Goal: Information Seeking & Learning: Learn about a topic

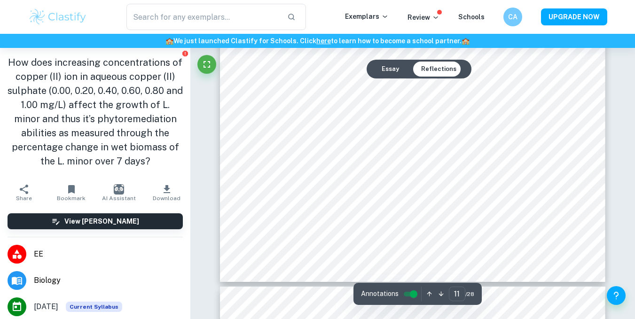
scroll to position [5492, 0]
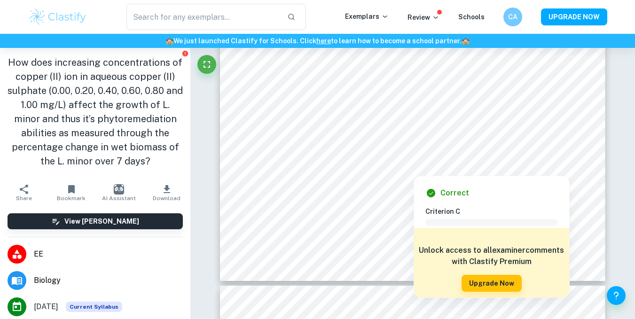
click at [347, 171] on div at bounding box center [414, 170] width 146 height 6
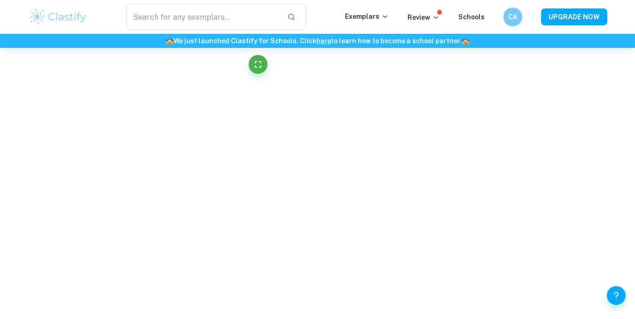
scroll to position [3551, 0]
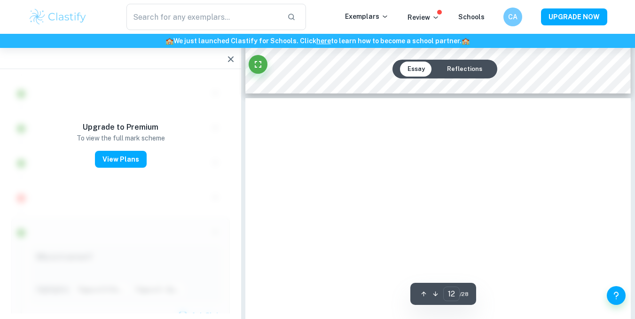
click at [231, 61] on icon "button" at bounding box center [230, 59] width 11 height 11
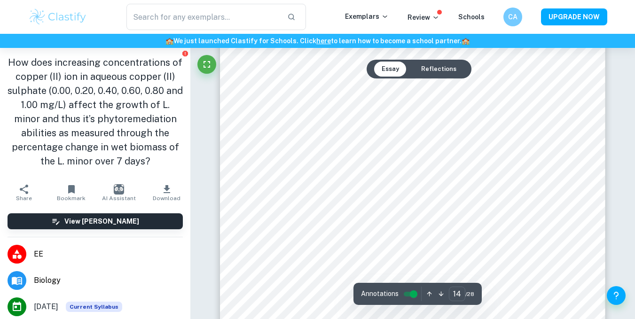
scroll to position [6734, 0]
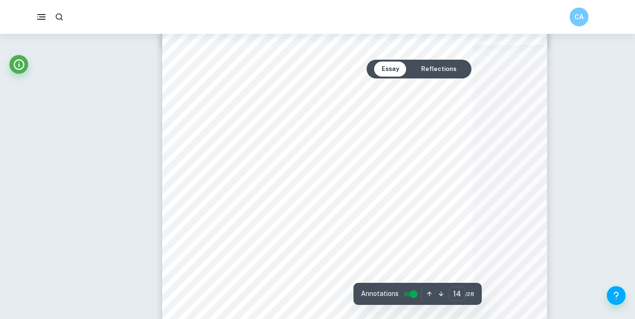
type input "25"
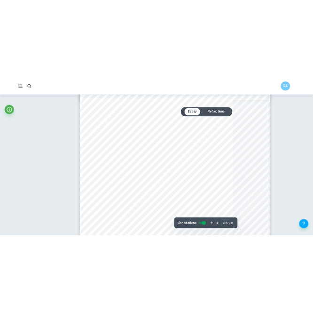
scroll to position [10003, 0]
